Goal: Answer question/provide support: Answer question/provide support

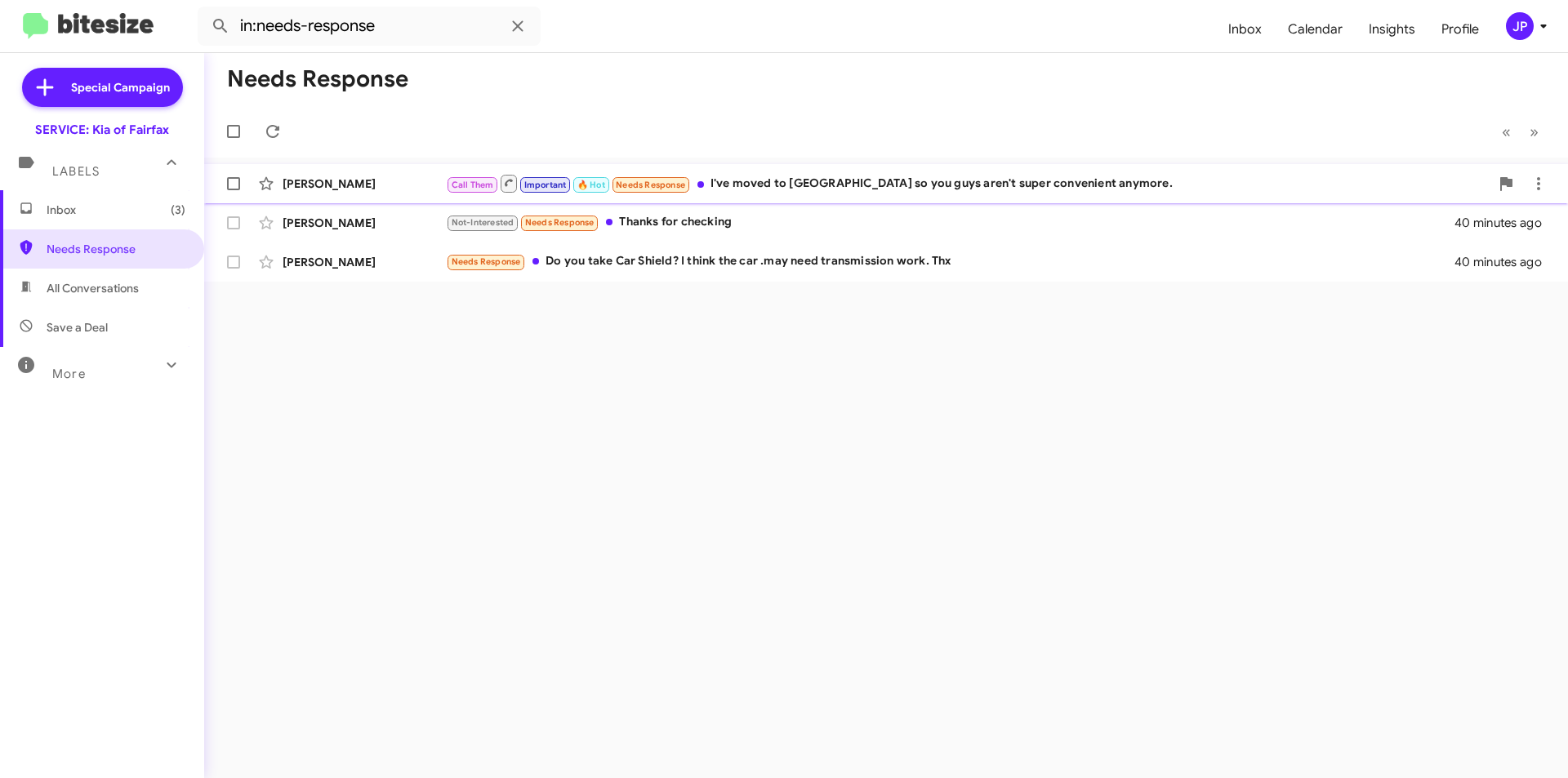
click at [744, 192] on div "Call Them Important 🔥 Hot Needs Response I've moved to Alexandria so you guys a…" at bounding box center [967, 182] width 1043 height 21
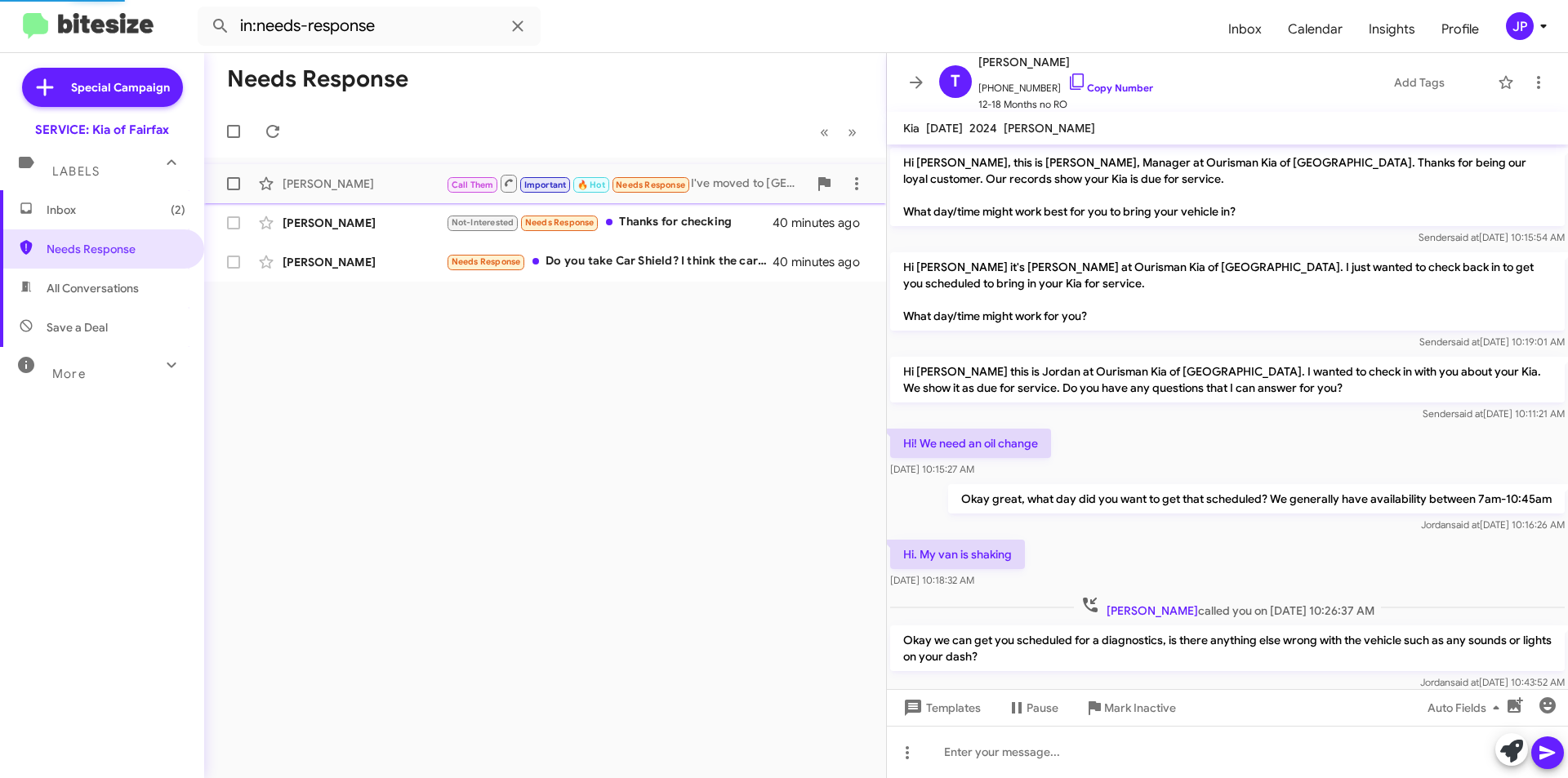
scroll to position [591, 0]
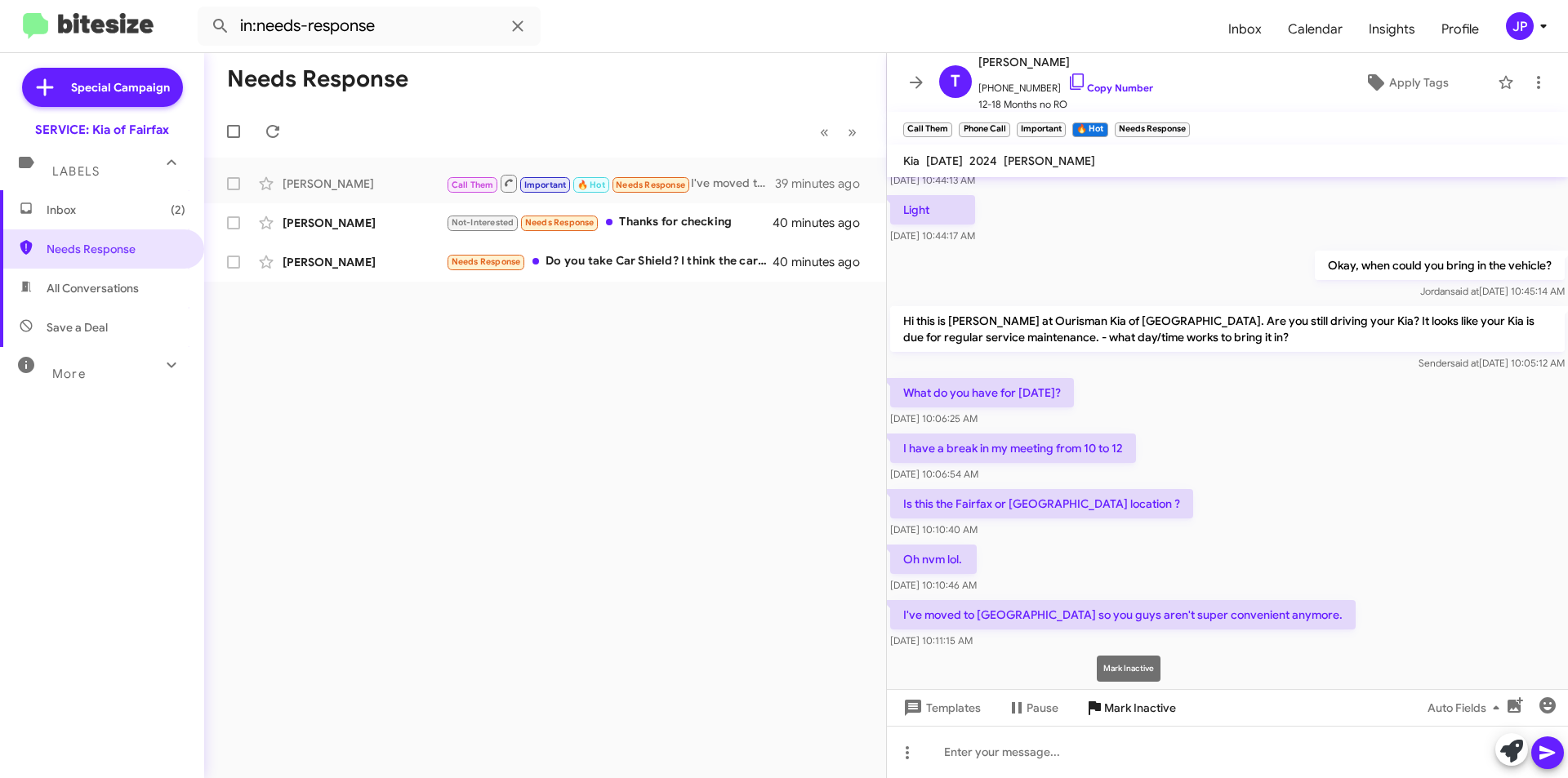
click at [1128, 713] on span "Mark Inactive" at bounding box center [1139, 707] width 72 height 29
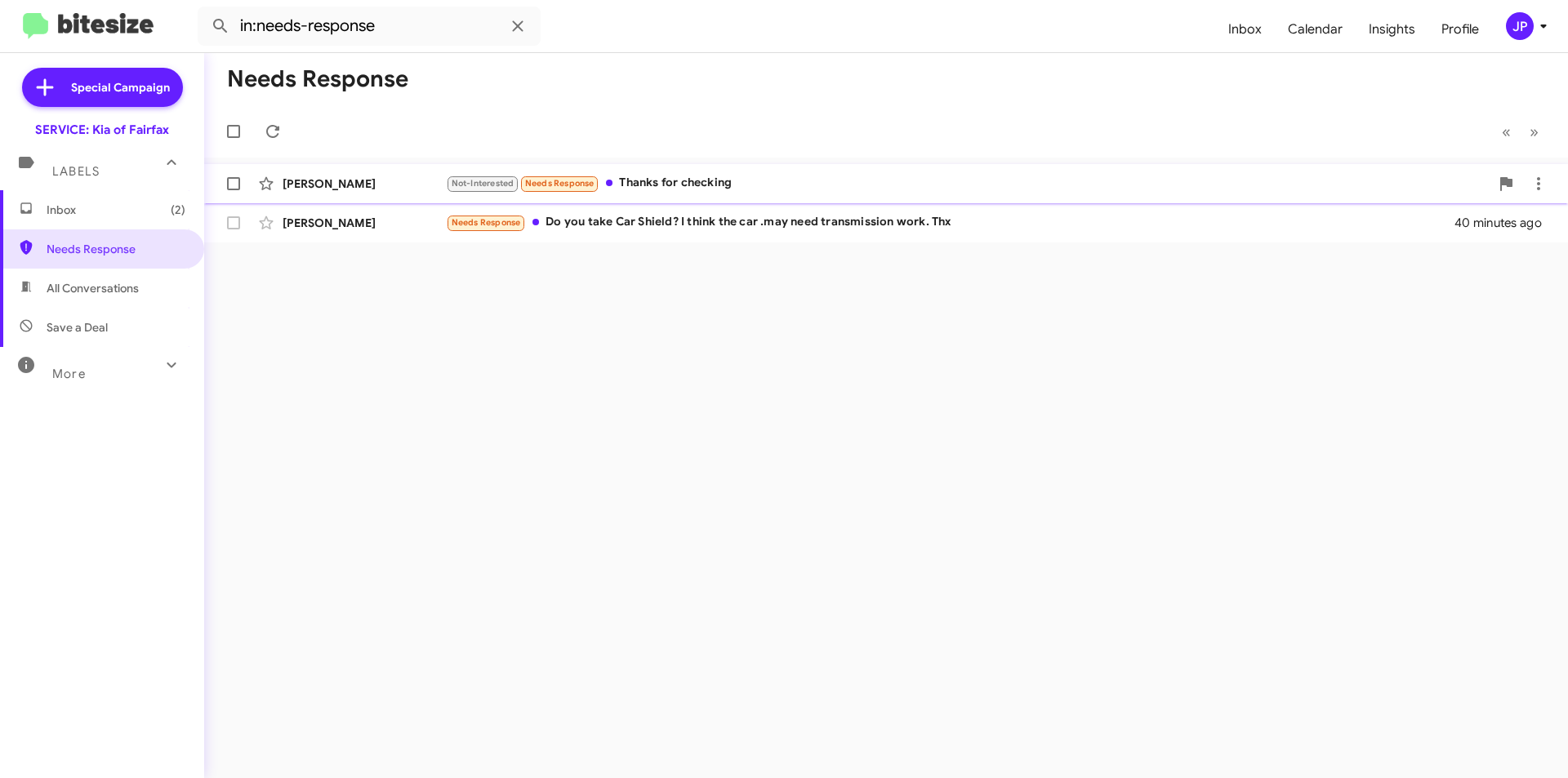
click at [717, 168] on div "Venugopal Kudupudi Not-Interested Needs Response Thanks for checking 40 minutes…" at bounding box center [885, 183] width 1337 height 32
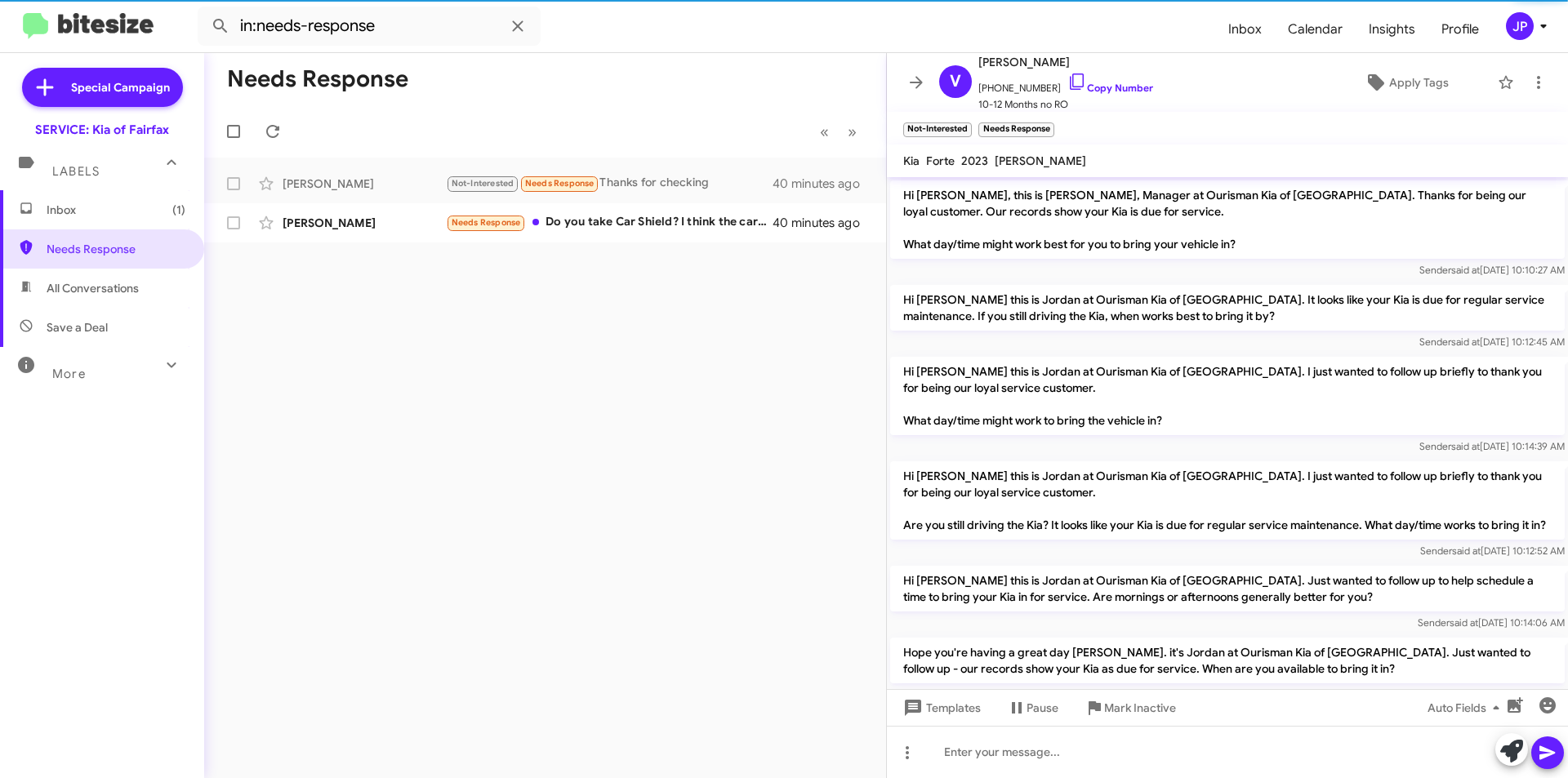
scroll to position [179, 0]
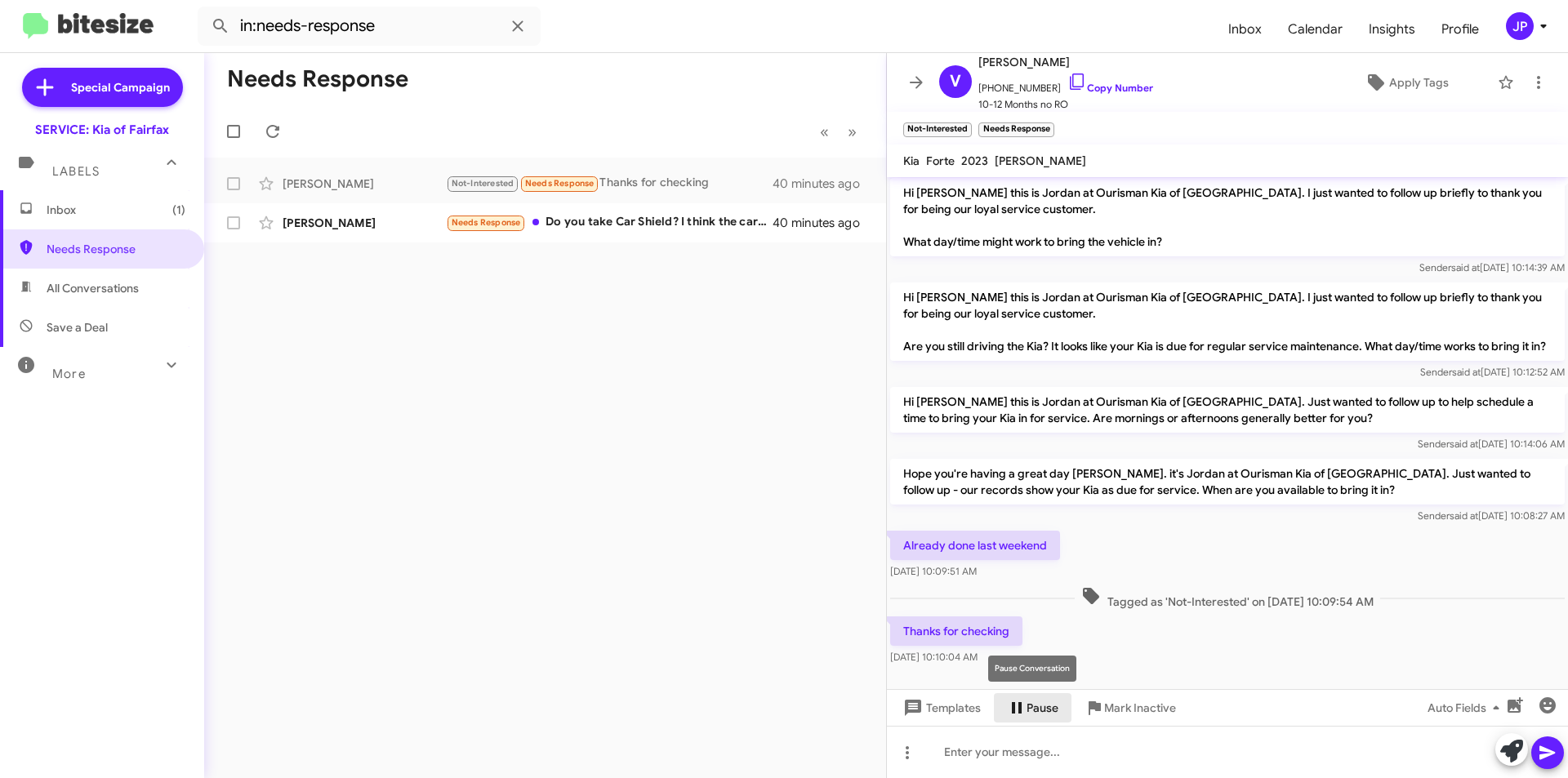
click at [1043, 705] on span "Pause" at bounding box center [1042, 707] width 31 height 29
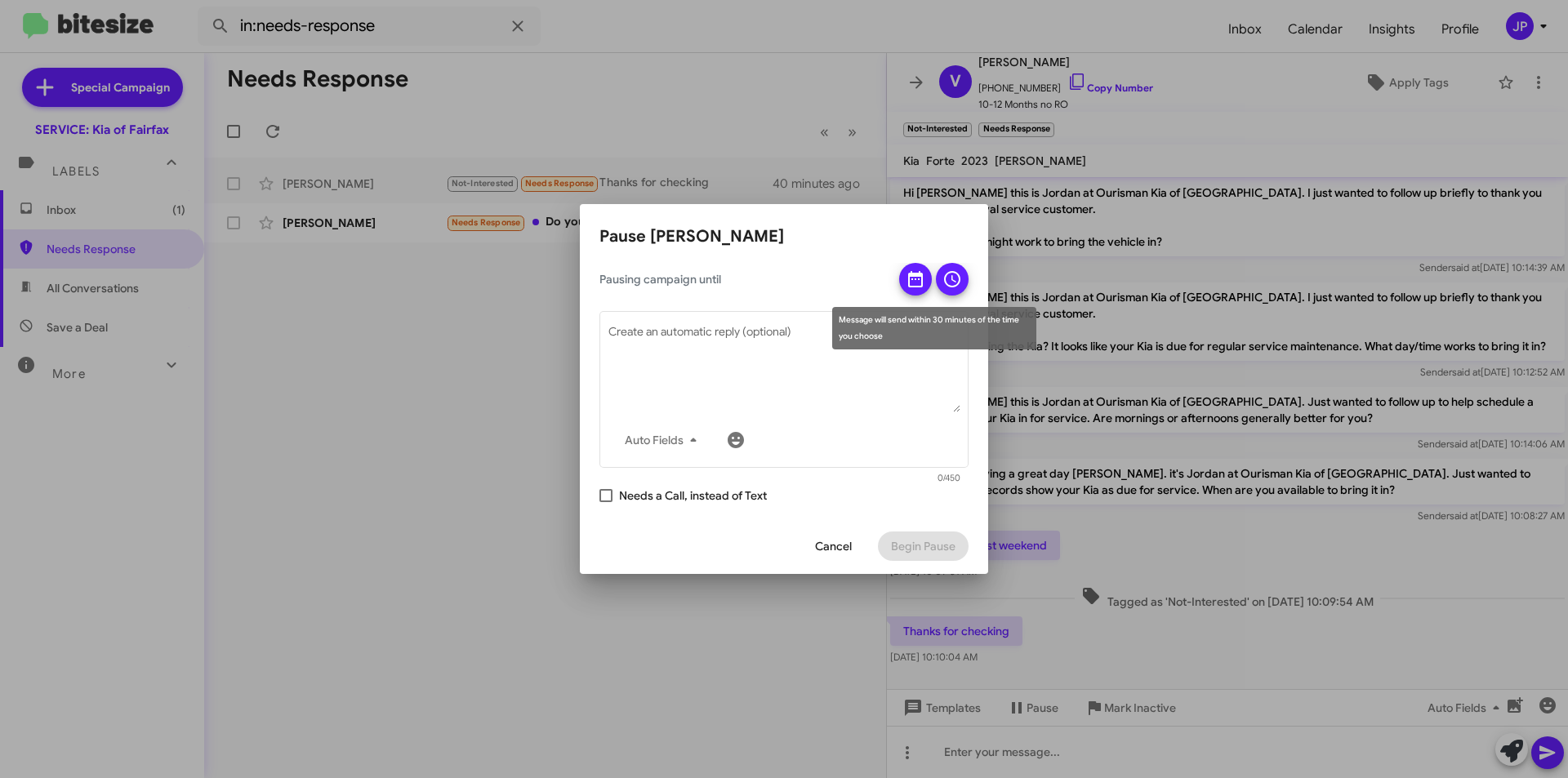
click at [909, 270] on icon at bounding box center [915, 280] width 20 height 20
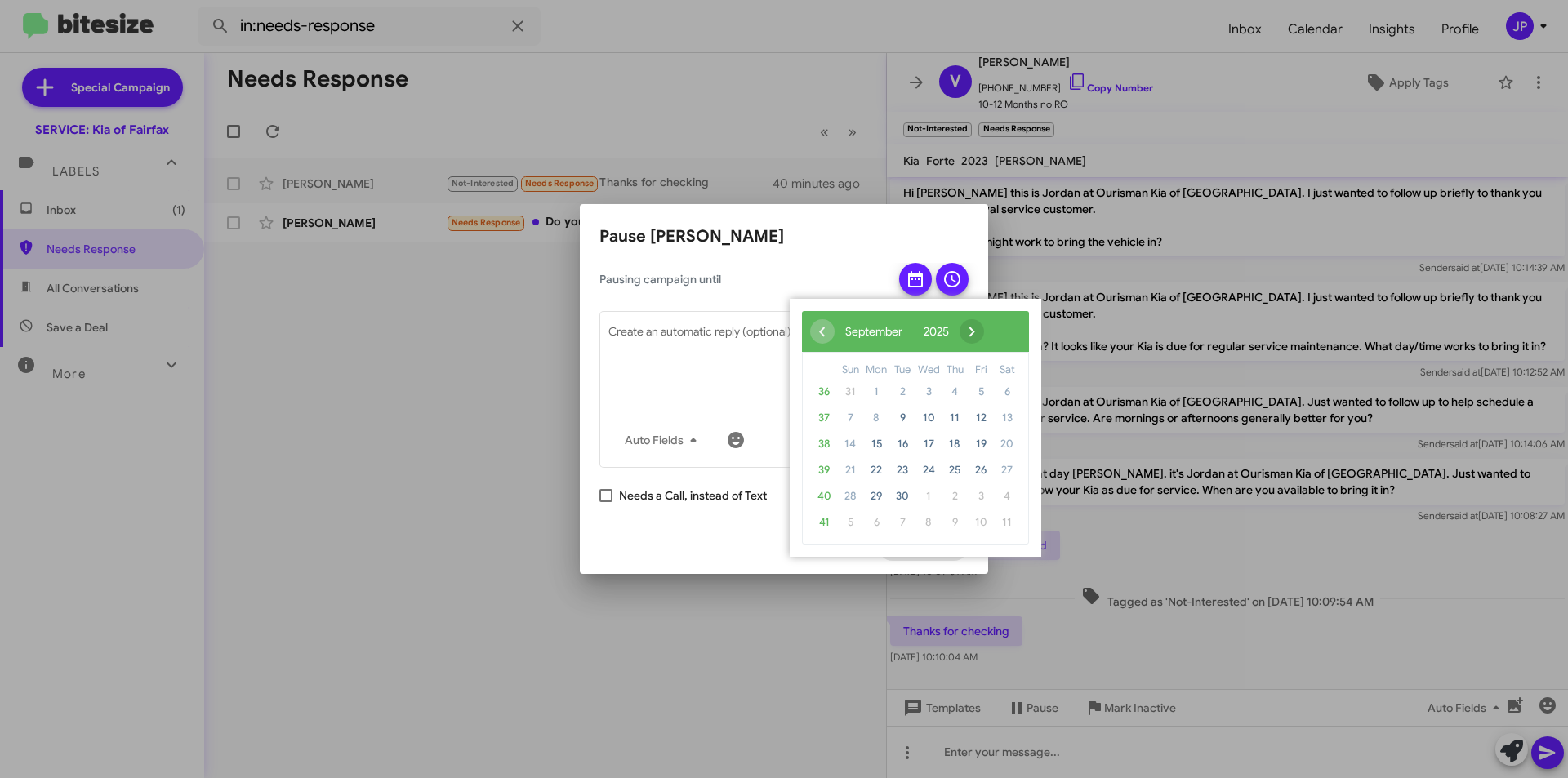
click at [984, 329] on span "›" at bounding box center [971, 331] width 25 height 25
click at [970, 329] on span "›" at bounding box center [958, 331] width 25 height 25
click at [980, 329] on span "›" at bounding box center [967, 331] width 25 height 25
click at [898, 392] on span "2" at bounding box center [902, 391] width 26 height 26
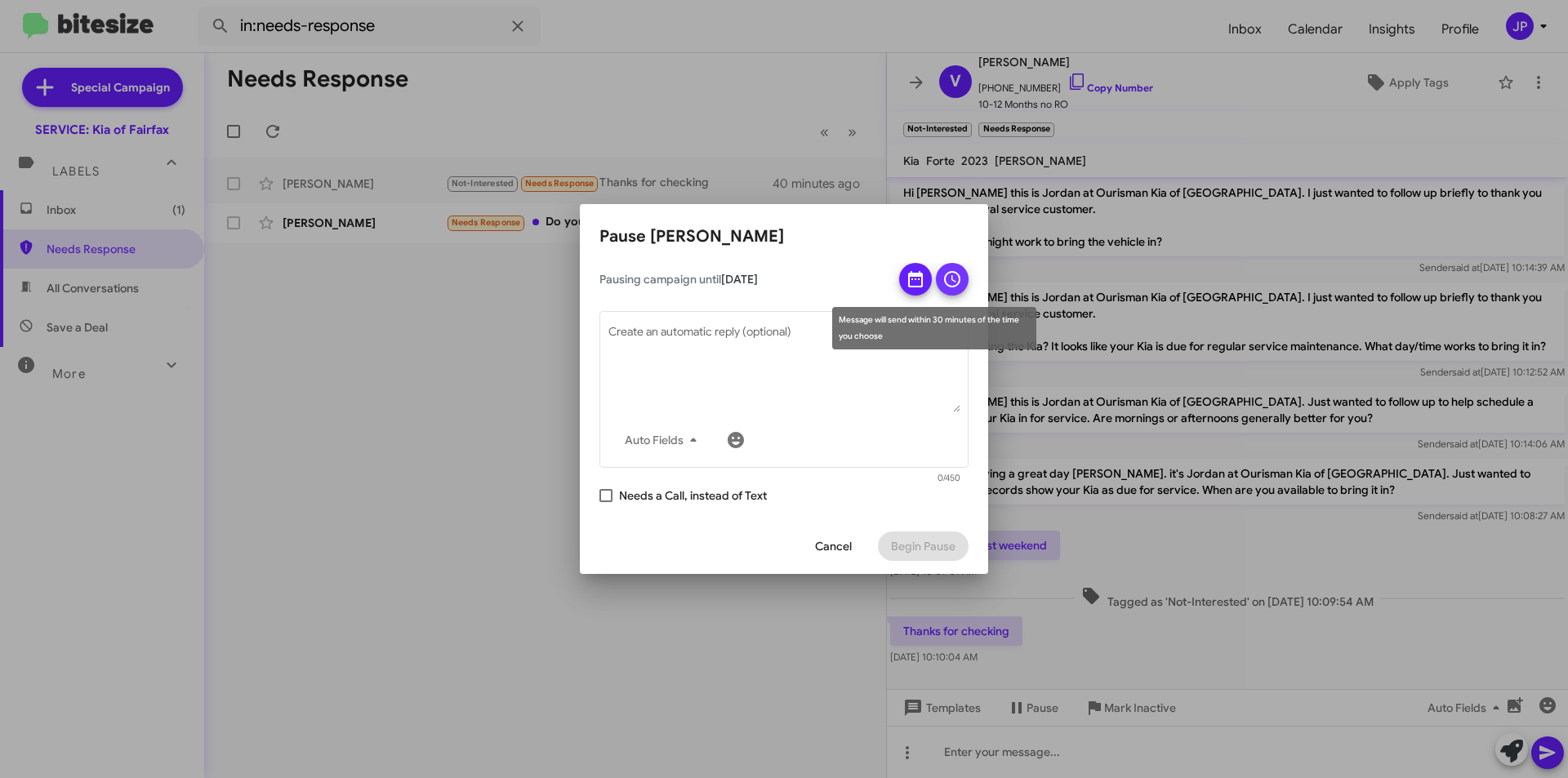
click at [946, 281] on icon at bounding box center [952, 279] width 17 height 17
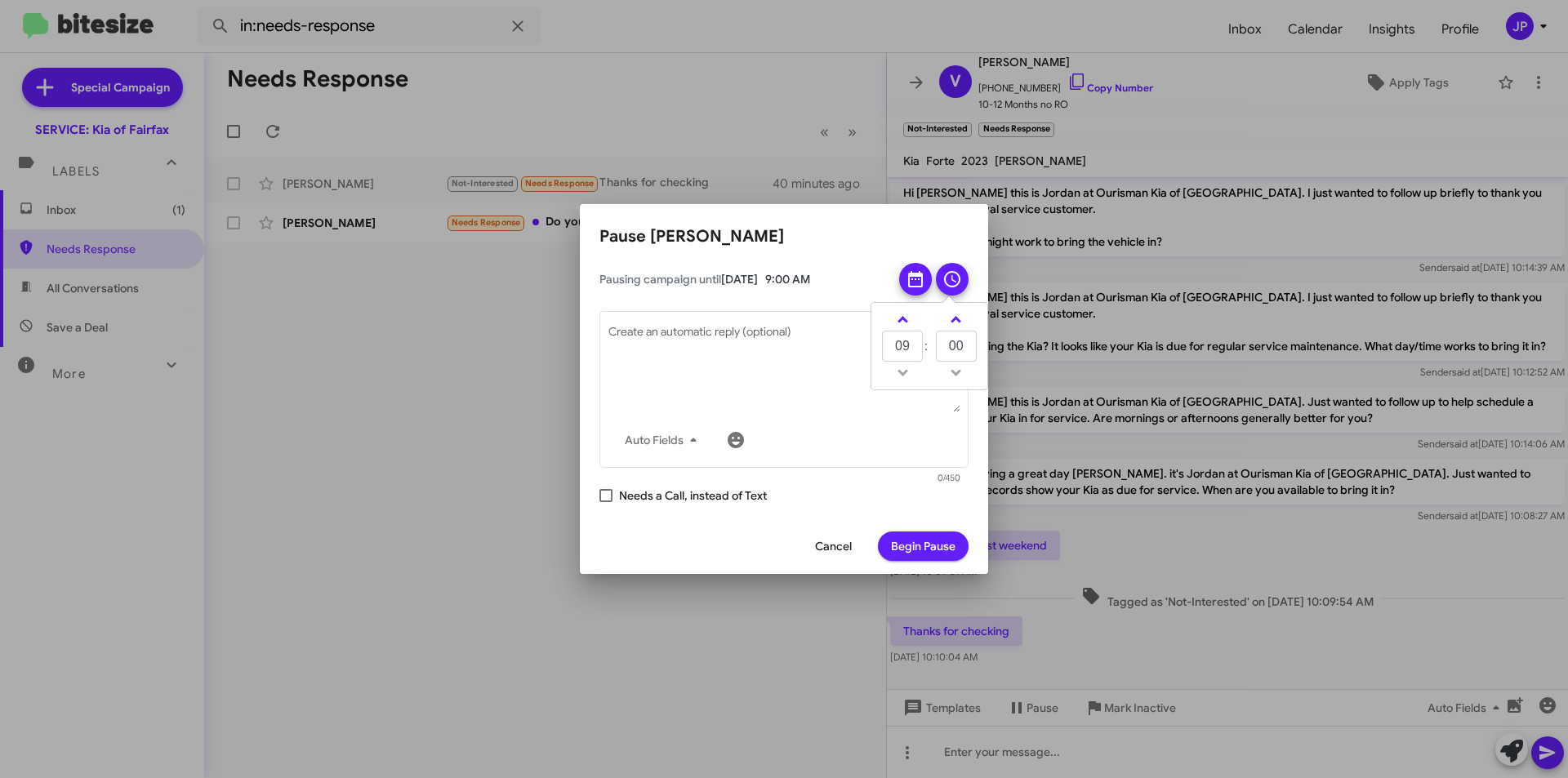
click at [912, 543] on span "Begin Pause" at bounding box center [923, 546] width 65 height 29
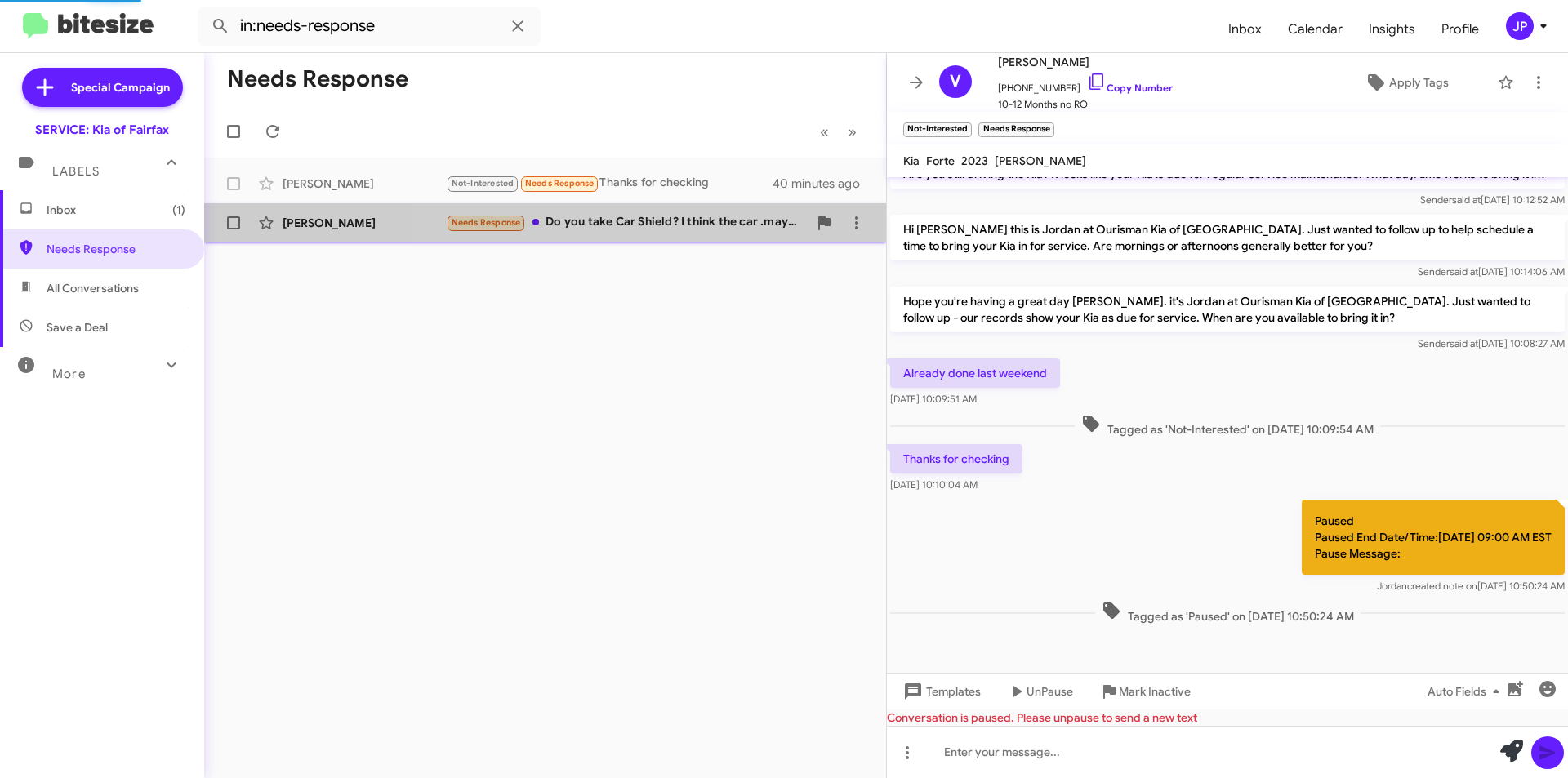
click at [676, 228] on div "Needs Response Do you take Car Shield? I think the car .may need transmission w…" at bounding box center [626, 222] width 362 height 19
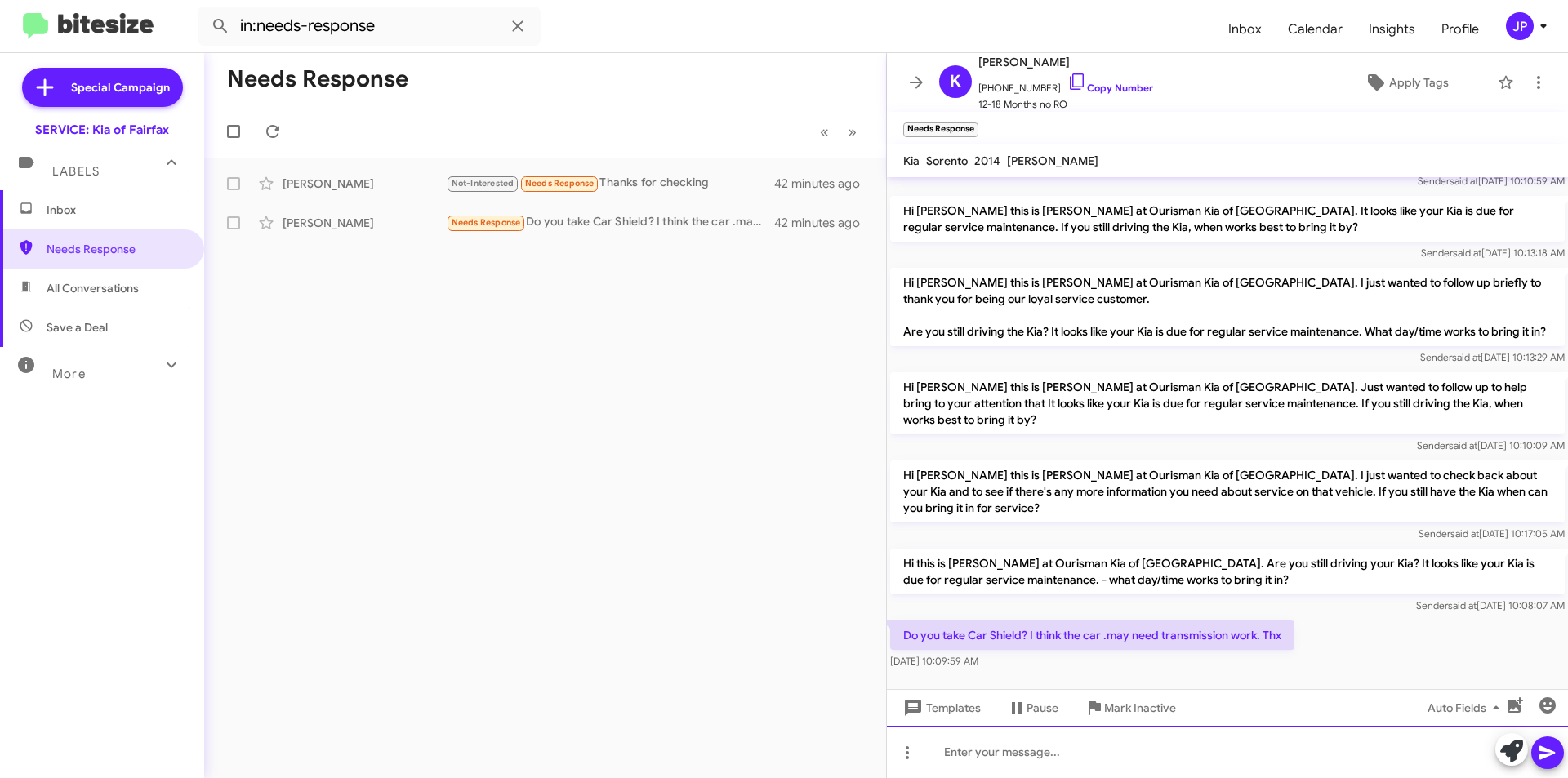
click at [1218, 752] on div at bounding box center [1228, 752] width 681 height 52
click at [1549, 752] on icon at bounding box center [1547, 753] width 16 height 14
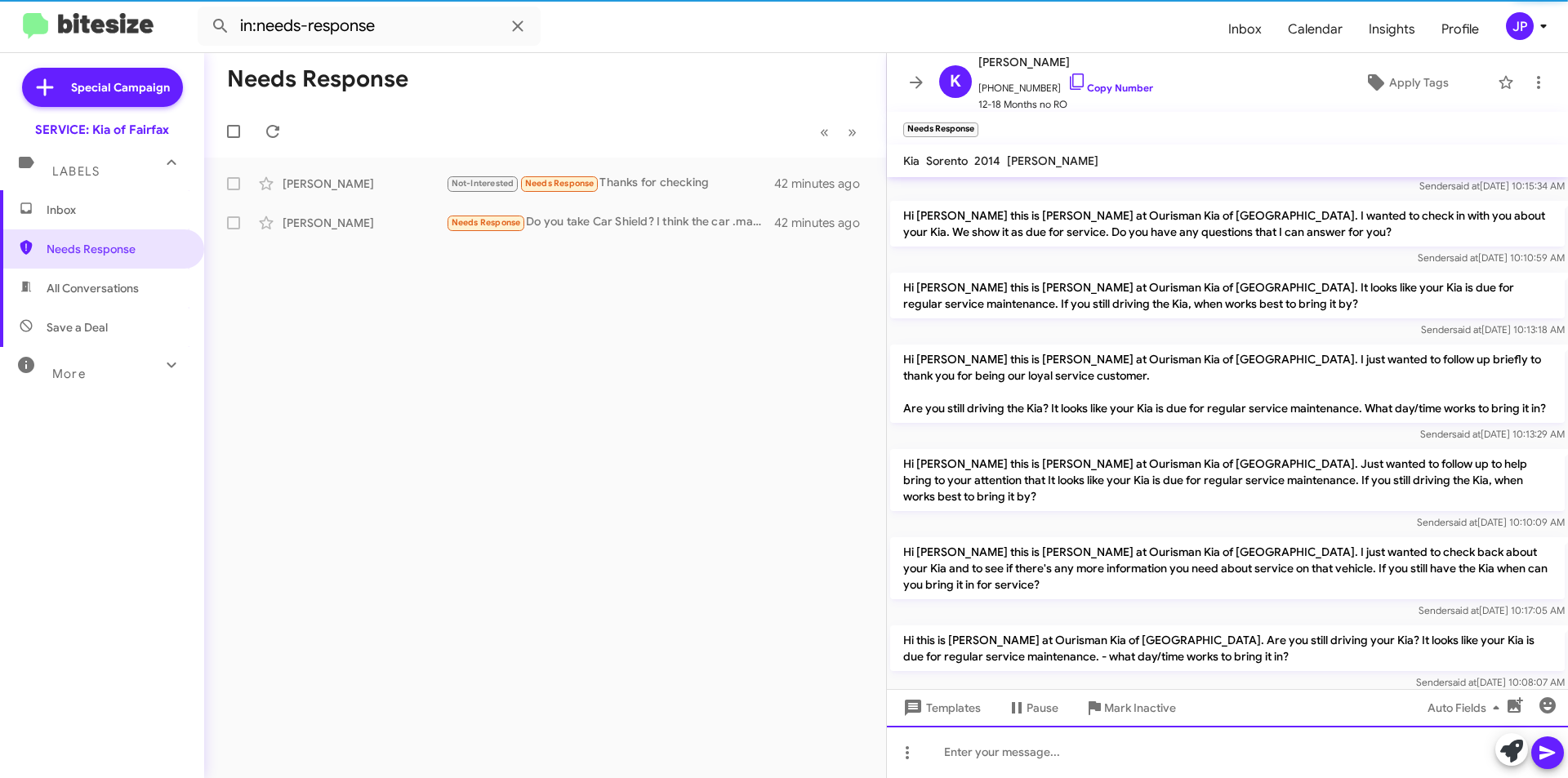
scroll to position [221, 0]
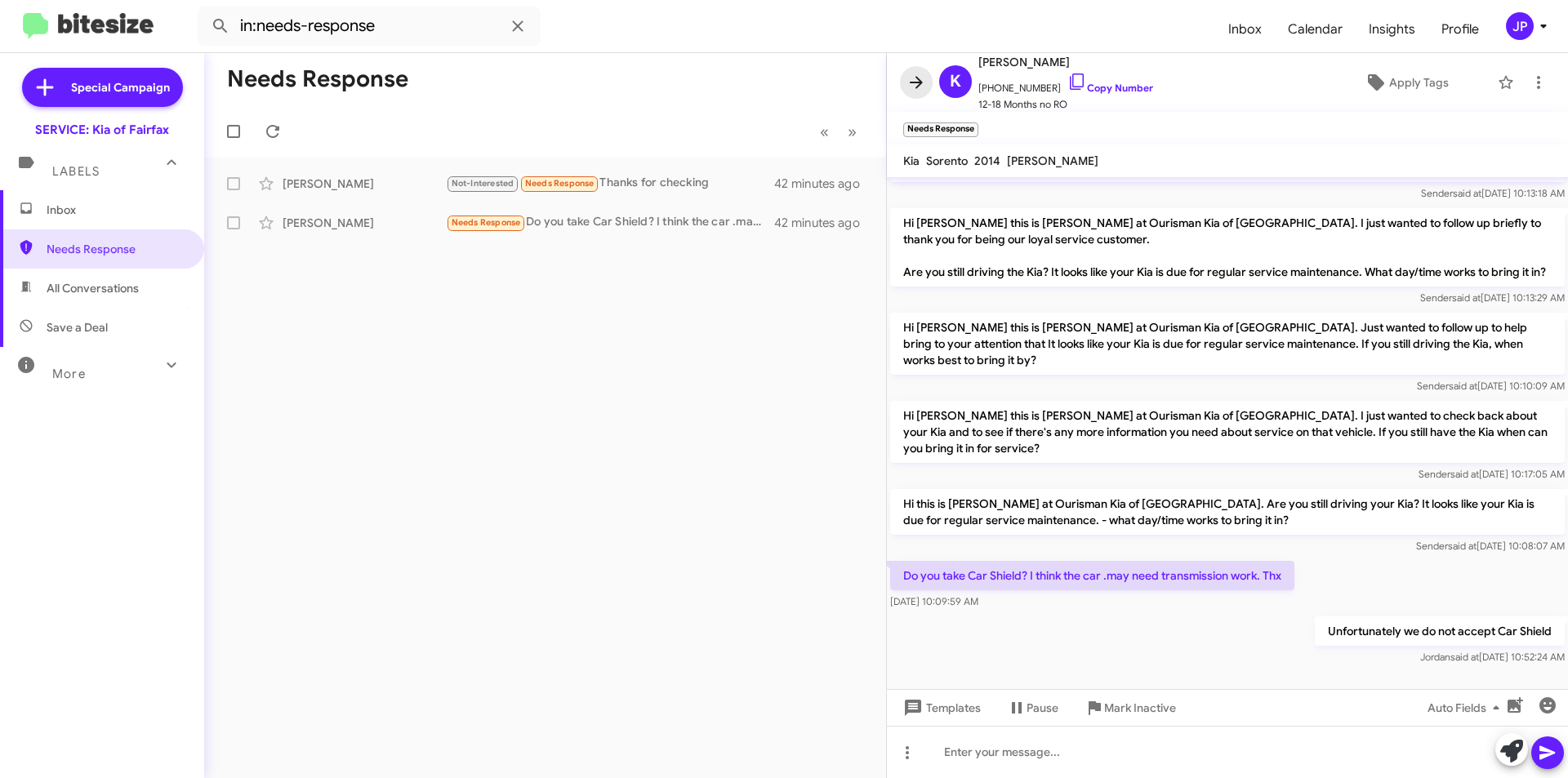
click at [917, 81] on icon at bounding box center [915, 81] width 13 height 12
